Goal: Task Accomplishment & Management: Manage account settings

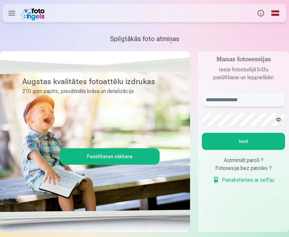
click at [265, 96] on input "text" at bounding box center [243, 99] width 83 height 13
type input "******"
click at [202, 133] on button "Ieiet" at bounding box center [243, 141] width 83 height 17
click at [284, 118] on button "button" at bounding box center [279, 119] width 12 height 12
